Goal: Navigation & Orientation: Find specific page/section

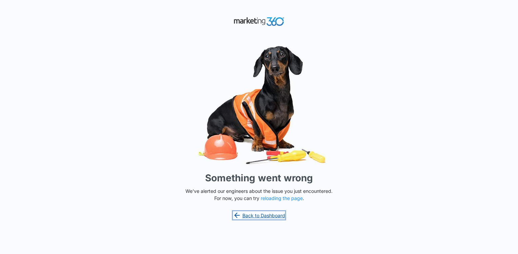
click at [275, 216] on link "Back to Dashboard" at bounding box center [259, 215] width 52 height 8
click at [277, 217] on link "Back to Dashboard" at bounding box center [259, 215] width 52 height 8
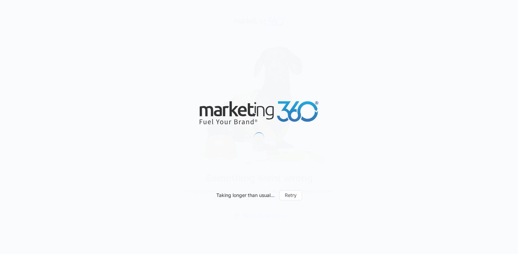
click at [277, 217] on div "Taking longer than usual... Retry" at bounding box center [259, 127] width 518 height 254
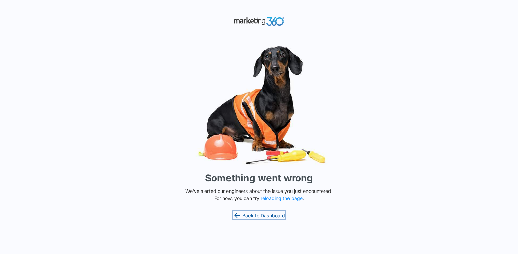
click at [277, 213] on link "Back to Dashboard" at bounding box center [259, 215] width 52 height 8
click at [294, 209] on div "Something went wrong We've alerted our engineers about the issue you just encou…" at bounding box center [259, 127] width 518 height 254
click at [296, 207] on div "Something went wrong We've alerted our engineers about the issue you just encou…" at bounding box center [259, 127] width 518 height 254
click at [304, 204] on div "Something went wrong We've alerted our engineers about the issue you just encou…" at bounding box center [259, 127] width 518 height 254
click at [308, 201] on p "We've alerted our engineers about the issue you just encountered. For now, you …" at bounding box center [259, 194] width 153 height 14
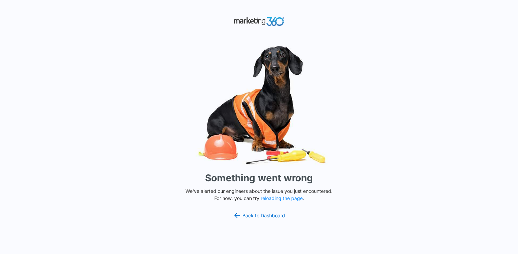
click at [320, 188] on p "We've alerted our engineers about the issue you just encountered. For now, you …" at bounding box center [259, 194] width 153 height 14
drag, startPoint x: 224, startPoint y: 15, endPoint x: 281, endPoint y: 71, distance: 79.8
click at [227, 17] on div "Something went wrong We've alerted our engineers about the issue you just encou…" at bounding box center [259, 127] width 518 height 254
click at [273, 40] on div "Something went wrong We've alerted our engineers about the issue you just encou…" at bounding box center [259, 127] width 518 height 254
click at [255, 10] on div "Something went wrong We've alerted our engineers about the issue you just encou…" at bounding box center [259, 127] width 518 height 254
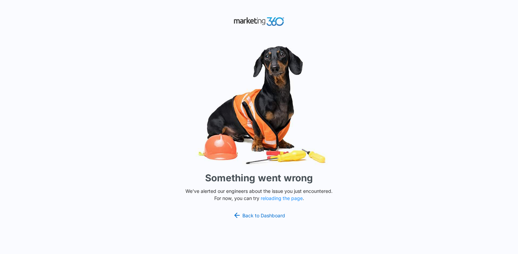
click at [256, 28] on div "Something went wrong We've alerted our engineers about the issue you just encou…" at bounding box center [259, 127] width 518 height 254
click at [247, 5] on div "Something went wrong We've alerted our engineers about the issue you just encou…" at bounding box center [259, 127] width 518 height 254
click at [250, 31] on div "Something went wrong We've alerted our engineers about the issue you just encou…" at bounding box center [259, 127] width 518 height 254
click at [246, 6] on div "Something went wrong We've alerted our engineers about the issue you just encou…" at bounding box center [259, 127] width 518 height 254
click at [249, 43] on img at bounding box center [258, 105] width 203 height 126
